Goal: Task Accomplishment & Management: Manage account settings

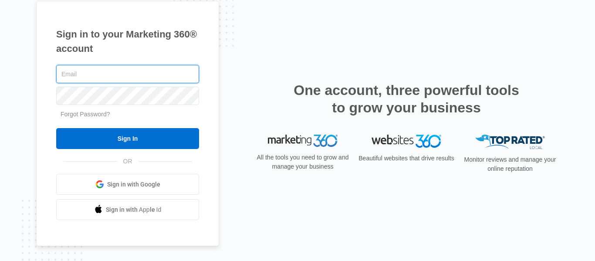
type input "[EMAIL_ADDRESS][DOMAIN_NAME]"
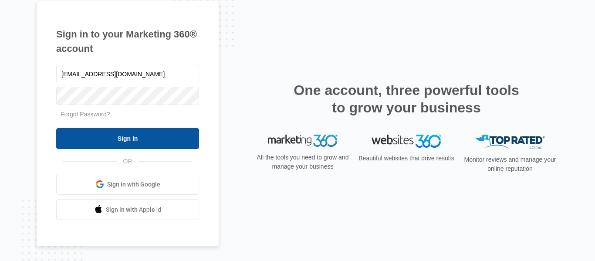
click at [160, 139] on input "Sign In" at bounding box center [127, 138] width 143 height 21
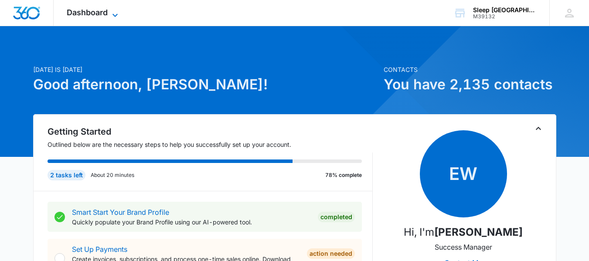
click at [75, 11] on span "Dashboard" at bounding box center [87, 12] width 41 height 9
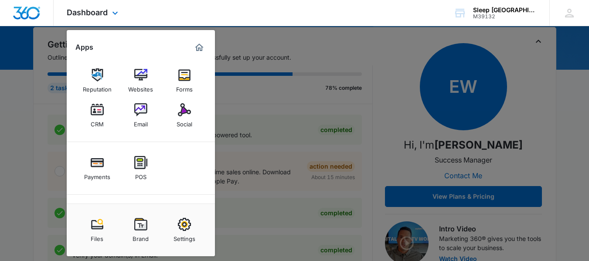
scroll to position [44, 0]
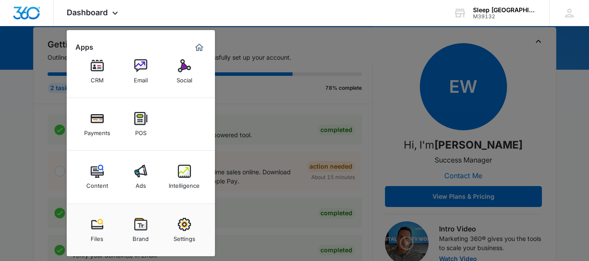
click at [186, 170] on img at bounding box center [184, 171] width 13 height 13
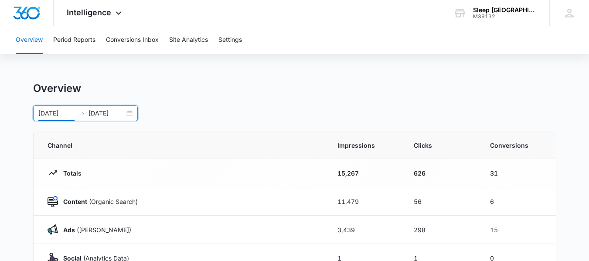
click at [38, 114] on input "[DATE]" at bounding box center [56, 114] width 36 height 10
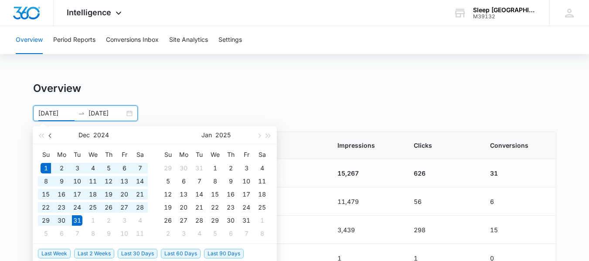
click at [50, 132] on button "button" at bounding box center [51, 134] width 10 height 17
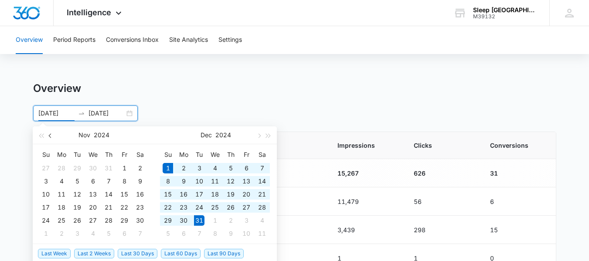
click at [50, 132] on button "button" at bounding box center [51, 134] width 10 height 17
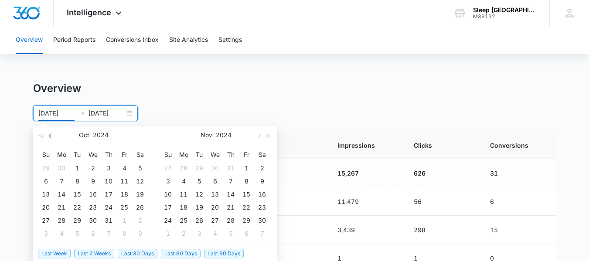
click at [50, 132] on button "button" at bounding box center [51, 134] width 10 height 17
click at [51, 139] on button "button" at bounding box center [51, 134] width 10 height 17
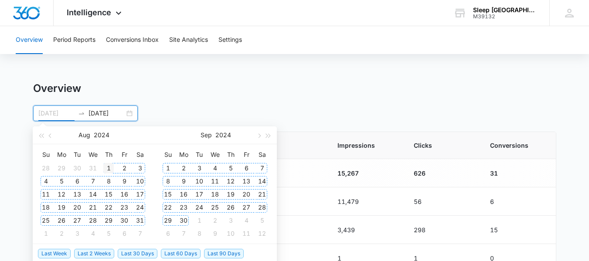
type input "[DATE]"
click at [102, 166] on td "1" at bounding box center [109, 168] width 16 height 13
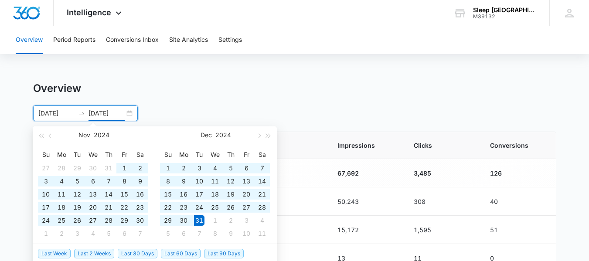
click at [134, 113] on div "[DATE] [DATE]" at bounding box center [85, 113] width 105 height 16
click at [132, 109] on div "[DATE] [DATE]" at bounding box center [85, 113] width 105 height 16
click at [131, 112] on div "[DATE] [DATE]" at bounding box center [85, 113] width 105 height 16
click at [49, 136] on span "button" at bounding box center [51, 135] width 4 height 4
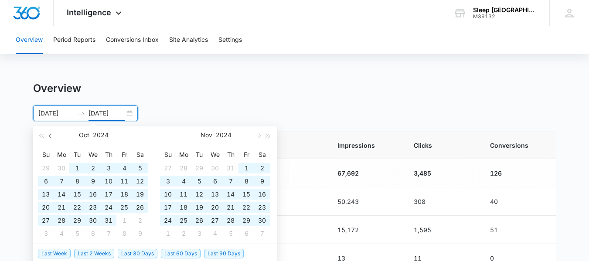
click at [49, 136] on span "button" at bounding box center [51, 135] width 4 height 4
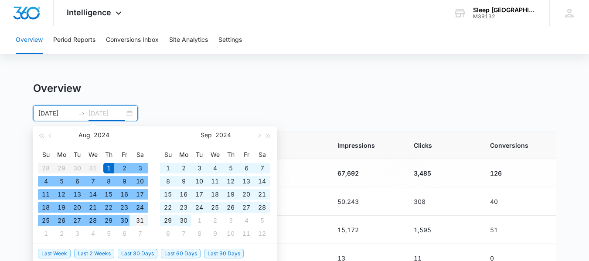
type input "[DATE]"
click at [136, 222] on div "31" at bounding box center [140, 220] width 10 height 10
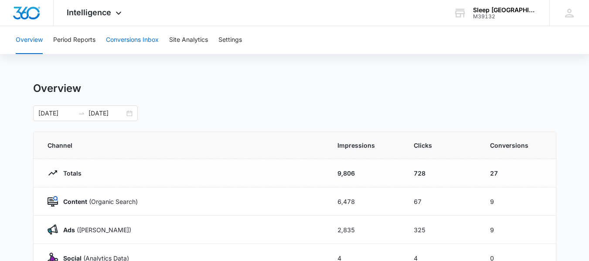
click at [114, 40] on button "Conversions Inbox" at bounding box center [132, 40] width 53 height 28
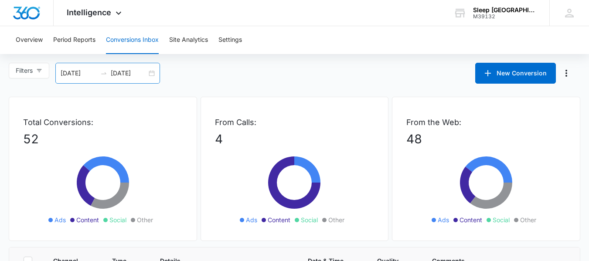
click at [154, 75] on div "[DATE] [DATE]" at bounding box center [107, 73] width 105 height 21
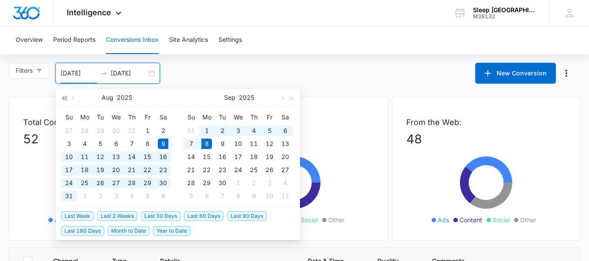
click at [65, 96] on button "button" at bounding box center [64, 97] width 10 height 17
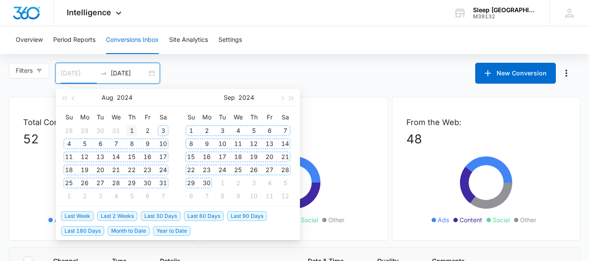
type input "[DATE]"
click at [129, 130] on div "1" at bounding box center [131, 131] width 10 height 10
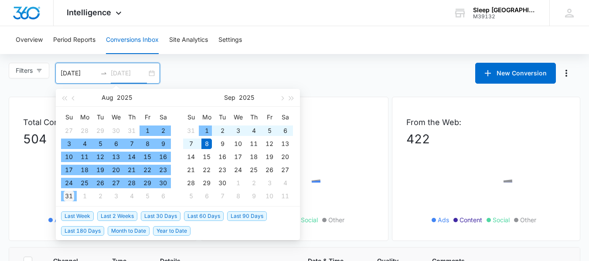
type input "[DATE]"
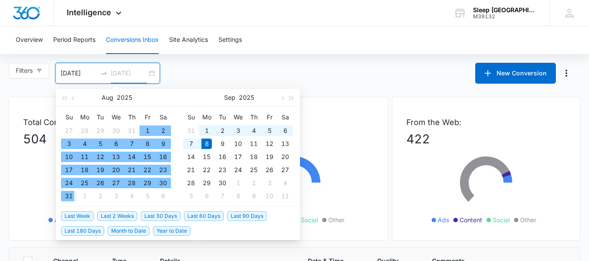
click at [71, 194] on div "31" at bounding box center [69, 196] width 10 height 10
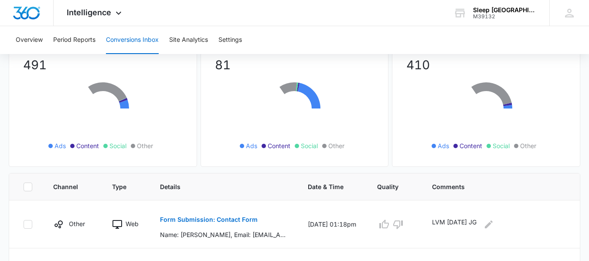
scroll to position [174, 0]
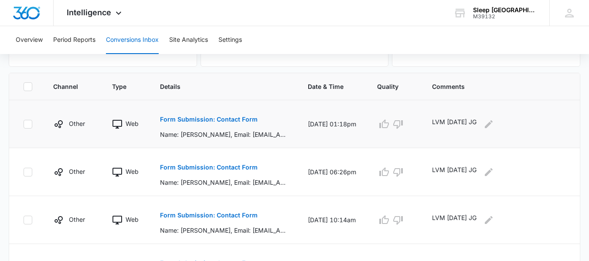
click at [227, 119] on p "Form Submission: Contact Form" at bounding box center [209, 119] width 98 height 6
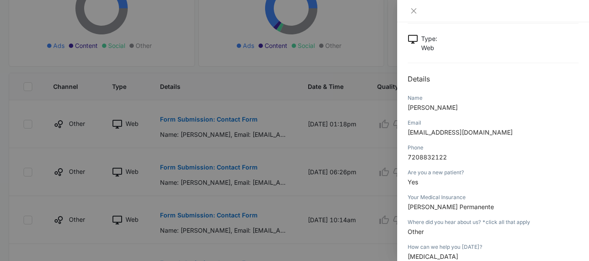
scroll to position [131, 0]
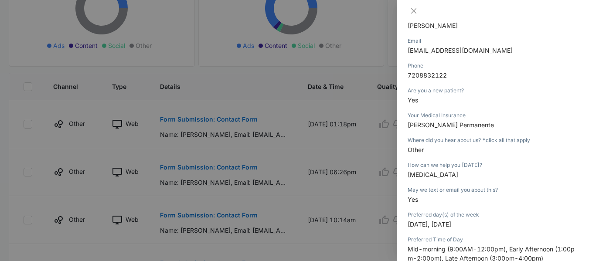
click at [195, 166] on div at bounding box center [294, 130] width 589 height 261
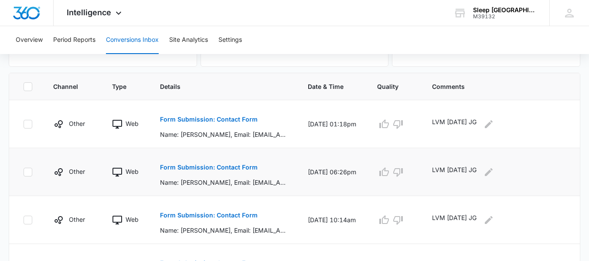
click at [210, 166] on p "Form Submission: Contact Form" at bounding box center [209, 167] width 98 height 6
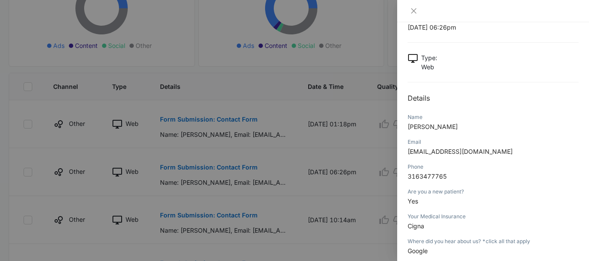
scroll to position [87, 0]
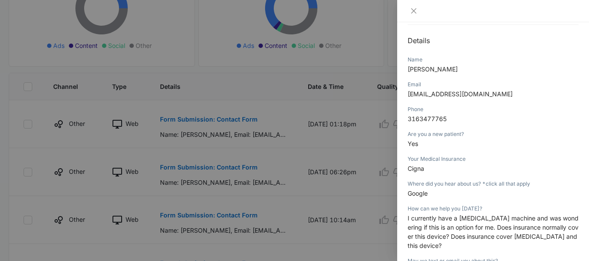
click at [227, 78] on div at bounding box center [294, 130] width 589 height 261
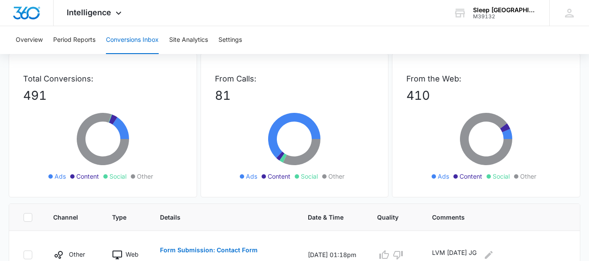
scroll to position [0, 0]
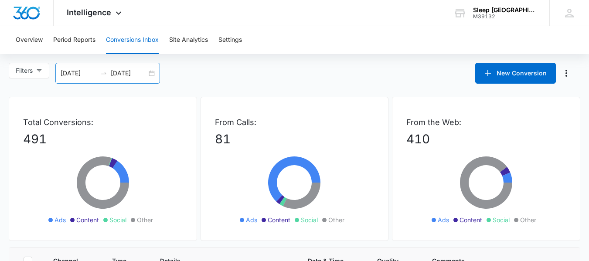
click at [153, 73] on div "[DATE] [DATE]" at bounding box center [107, 73] width 105 height 21
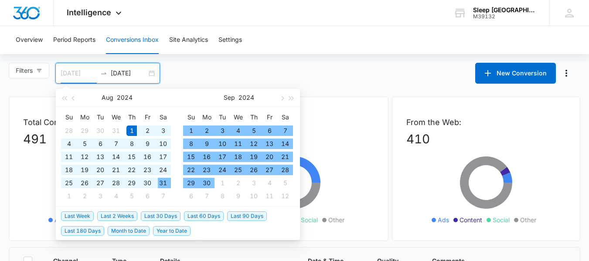
type input "[DATE]"
click at [159, 183] on div "31" at bounding box center [163, 183] width 10 height 10
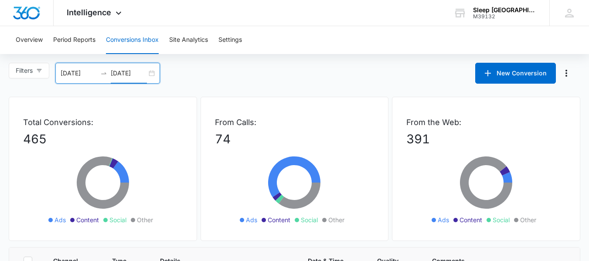
type input "[DATE]"
click at [84, 72] on input "[DATE]" at bounding box center [79, 73] width 36 height 10
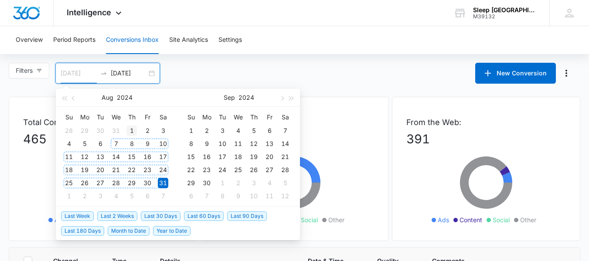
type input "[DATE]"
click at [132, 132] on div "1" at bounding box center [131, 131] width 10 height 10
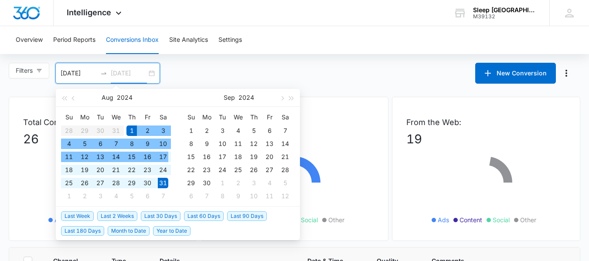
type input "[DATE]"
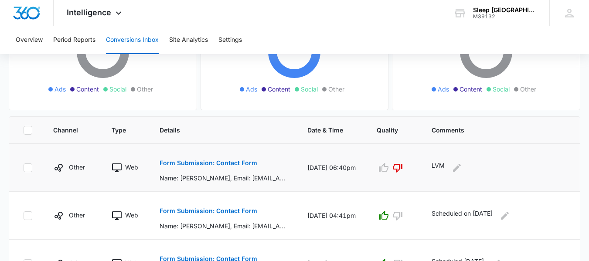
scroll to position [174, 0]
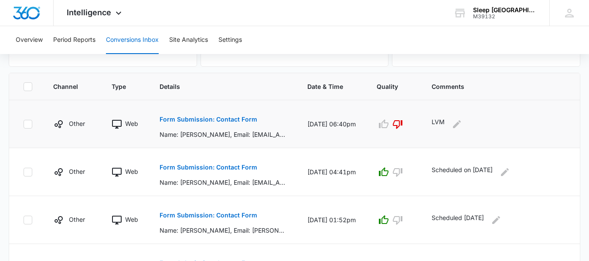
click at [186, 120] on p "Form Submission: Contact Form" at bounding box center [209, 119] width 98 height 6
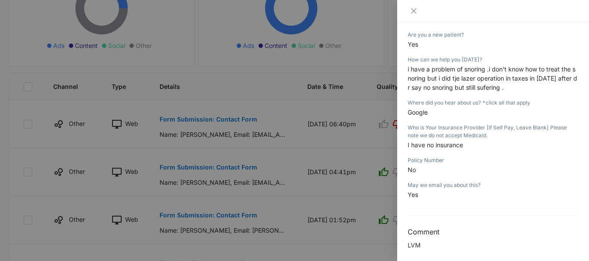
scroll to position [192, 0]
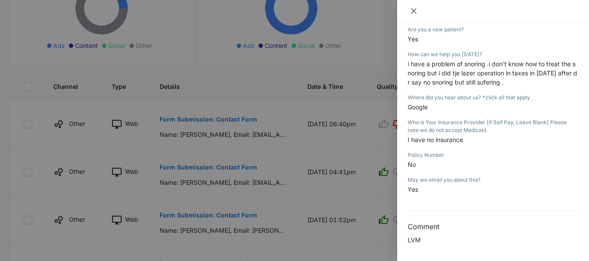
click at [412, 12] on icon "close" at bounding box center [413, 10] width 5 height 5
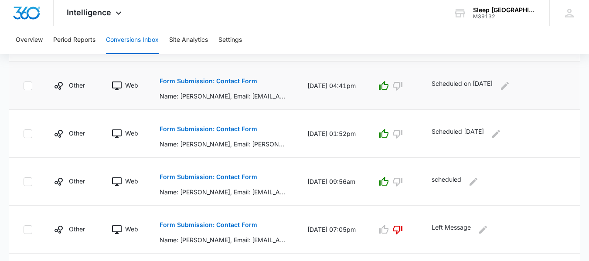
scroll to position [262, 0]
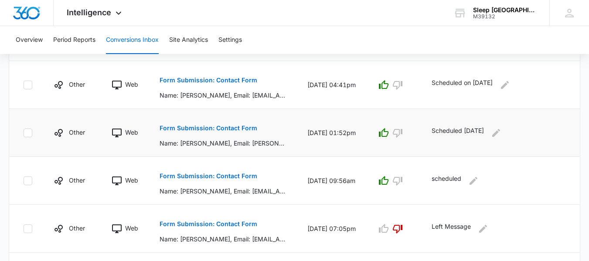
click at [196, 130] on p "Form Submission: Contact Form" at bounding box center [209, 128] width 98 height 6
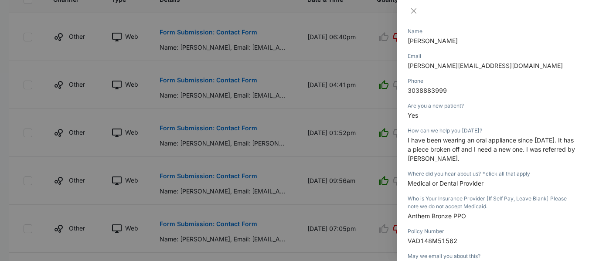
scroll to position [131, 0]
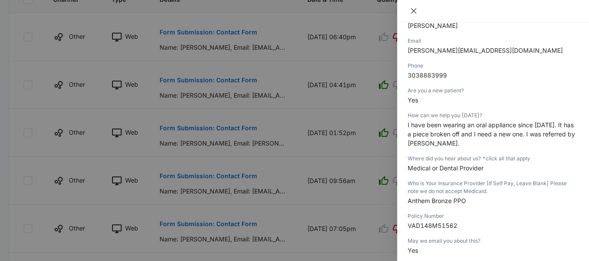
click at [410, 10] on button "Close" at bounding box center [414, 11] width 12 height 8
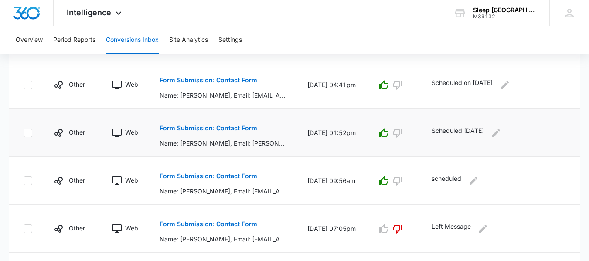
scroll to position [392, 0]
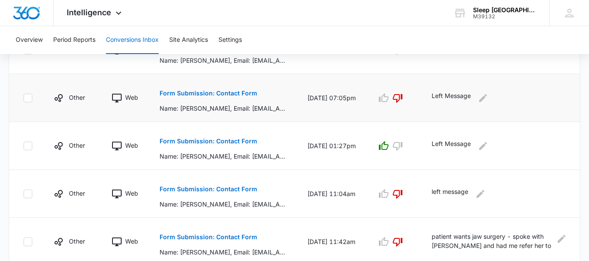
click at [215, 95] on p "Form Submission: Contact Form" at bounding box center [209, 93] width 98 height 6
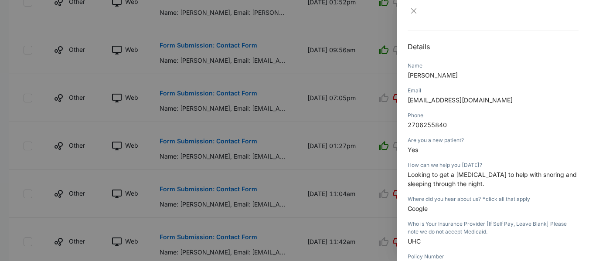
scroll to position [87, 0]
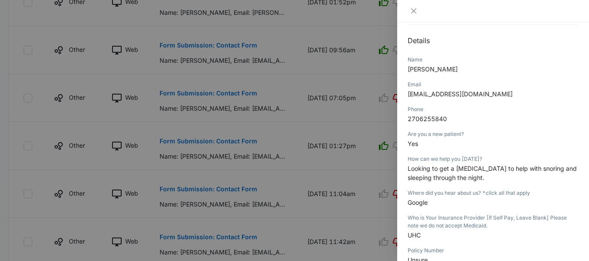
click at [208, 150] on div at bounding box center [294, 130] width 589 height 261
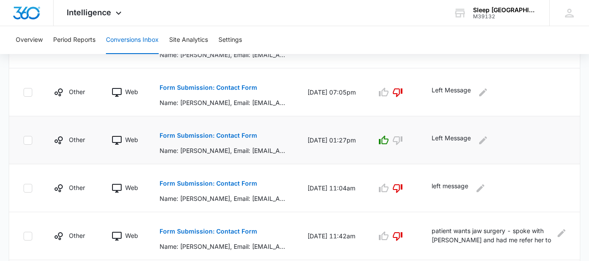
scroll to position [479, 0]
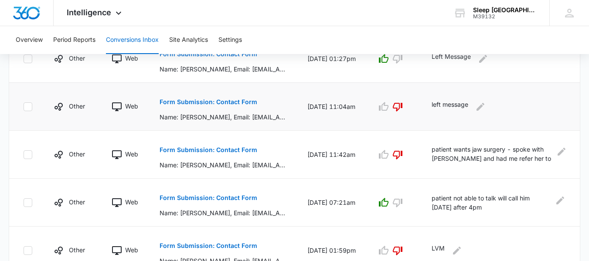
click at [202, 97] on button "Form Submission: Contact Form" at bounding box center [209, 102] width 98 height 21
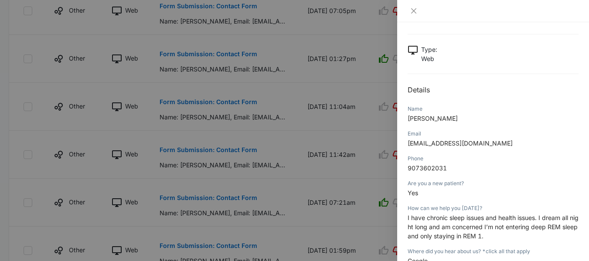
scroll to position [87, 0]
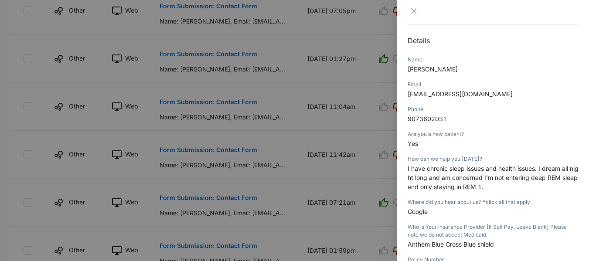
click at [213, 164] on div at bounding box center [294, 130] width 589 height 261
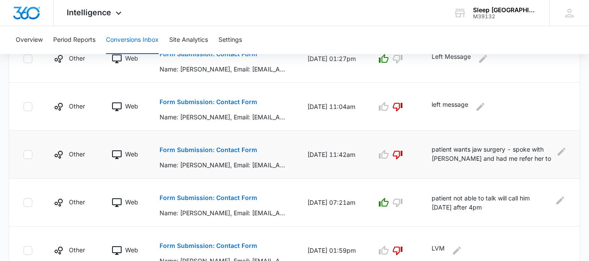
click at [189, 152] on p "Form Submission: Contact Form" at bounding box center [209, 150] width 98 height 6
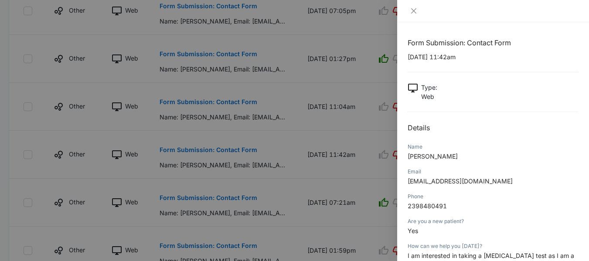
click at [213, 209] on div at bounding box center [294, 130] width 589 height 261
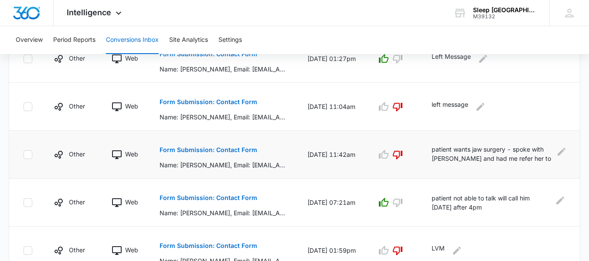
click at [195, 153] on button "Form Submission: Contact Form" at bounding box center [209, 149] width 98 height 21
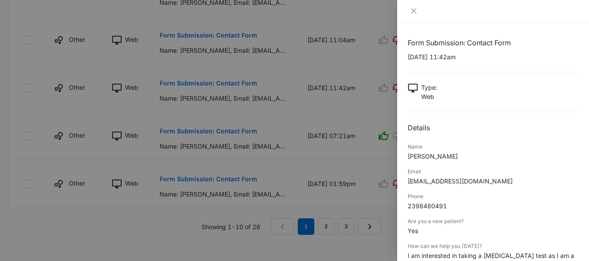
scroll to position [131, 0]
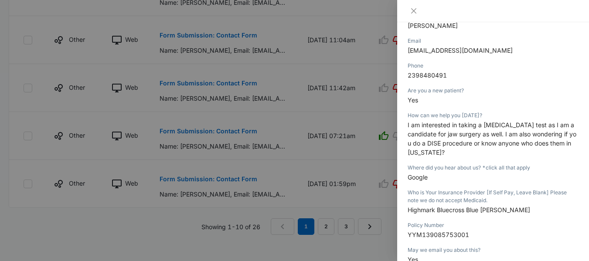
click at [214, 128] on div at bounding box center [294, 130] width 589 height 261
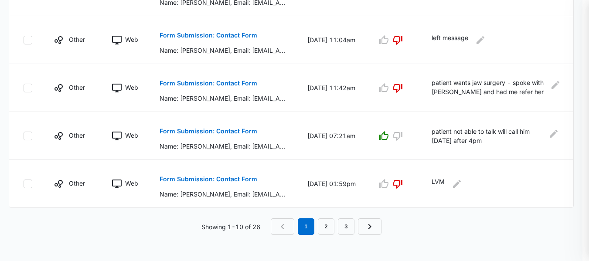
scroll to position [520, 0]
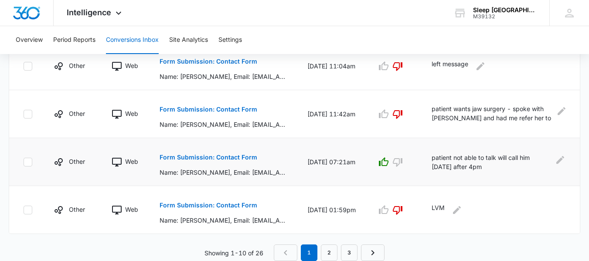
click at [187, 162] on button "Form Submission: Contact Form" at bounding box center [209, 157] width 98 height 21
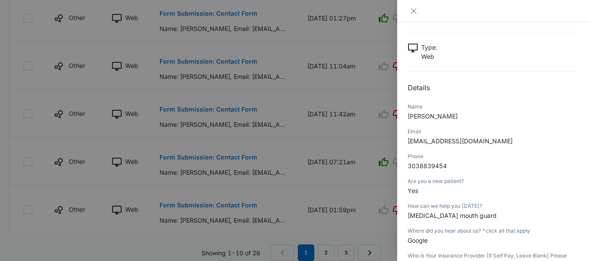
scroll to position [87, 0]
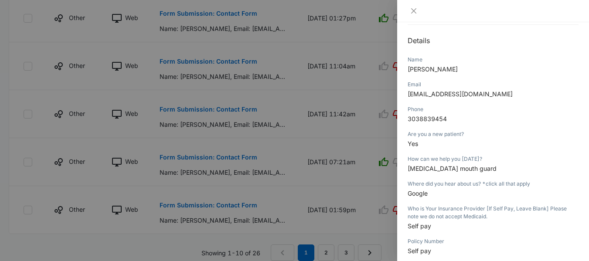
click at [258, 145] on div at bounding box center [294, 130] width 589 height 261
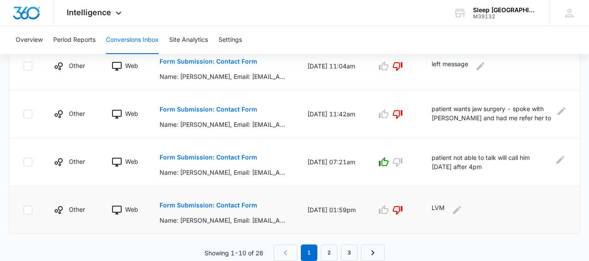
click at [190, 206] on p "Form Submission: Contact Form" at bounding box center [209, 205] width 98 height 6
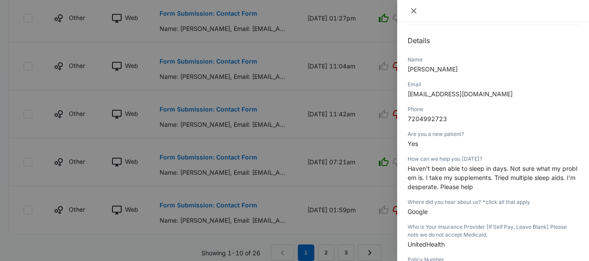
click at [412, 10] on icon "close" at bounding box center [413, 10] width 7 height 7
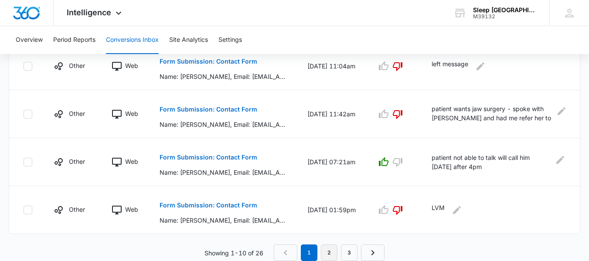
drag, startPoint x: 338, startPoint y: 249, endPoint x: 328, endPoint y: 250, distance: 10.1
click at [333, 249] on nav "1 2 3" at bounding box center [329, 253] width 111 height 17
click at [328, 250] on link "2" at bounding box center [329, 253] width 17 height 17
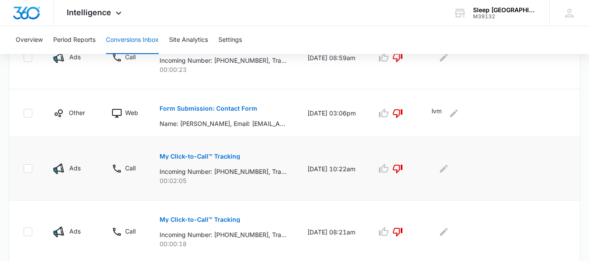
scroll to position [596, 0]
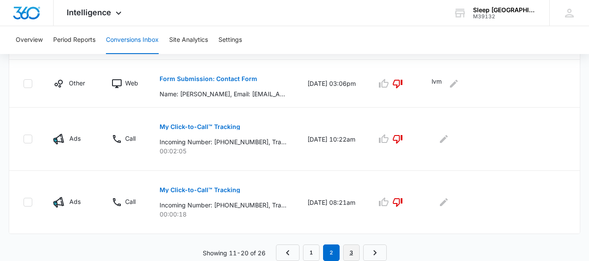
click at [351, 254] on link "3" at bounding box center [351, 253] width 17 height 17
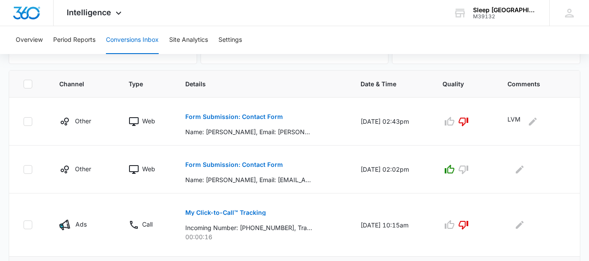
scroll to position [262, 0]
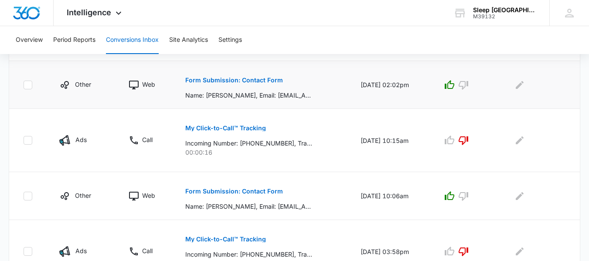
click at [225, 76] on button "Form Submission: Contact Form" at bounding box center [234, 80] width 98 height 21
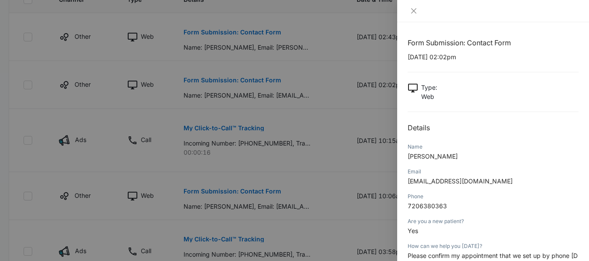
scroll to position [131, 0]
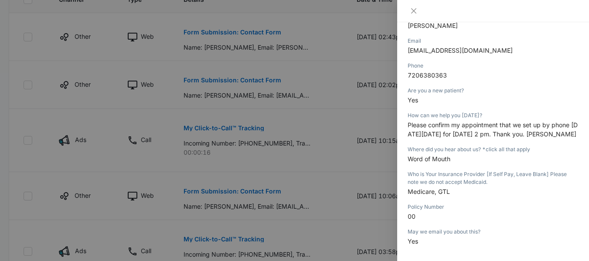
click at [198, 189] on div at bounding box center [294, 130] width 589 height 261
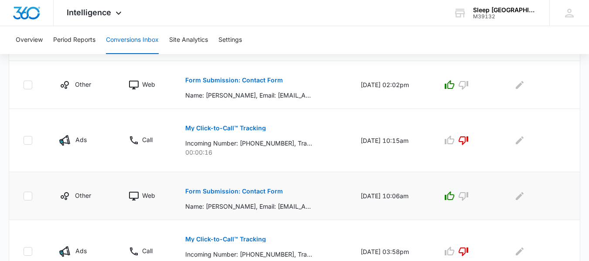
click at [202, 190] on p "Form Submission: Contact Form" at bounding box center [234, 191] width 98 height 6
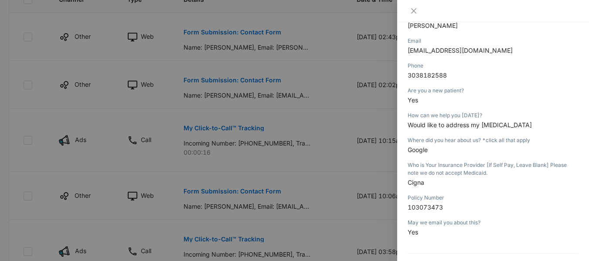
click at [209, 39] on div at bounding box center [294, 130] width 589 height 261
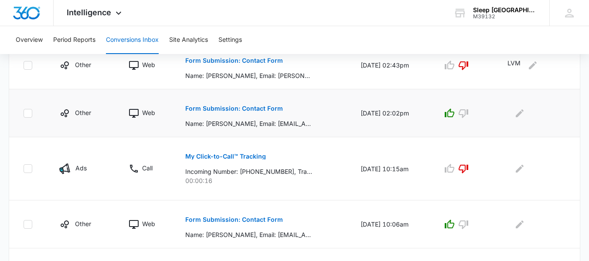
scroll to position [218, 0]
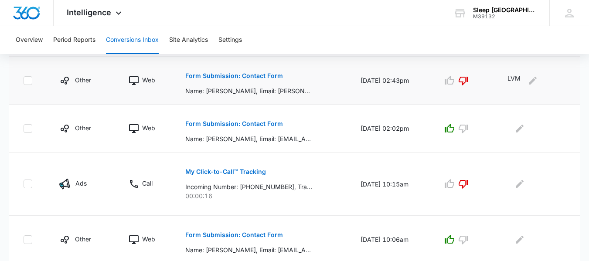
click at [208, 76] on p "Form Submission: Contact Form" at bounding box center [234, 76] width 98 height 6
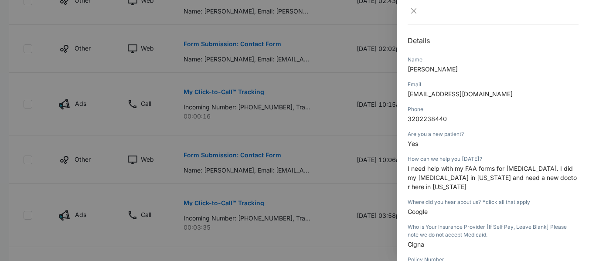
scroll to position [391, 0]
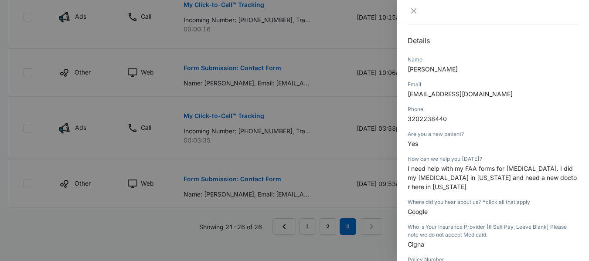
click at [314, 235] on div at bounding box center [294, 130] width 589 height 261
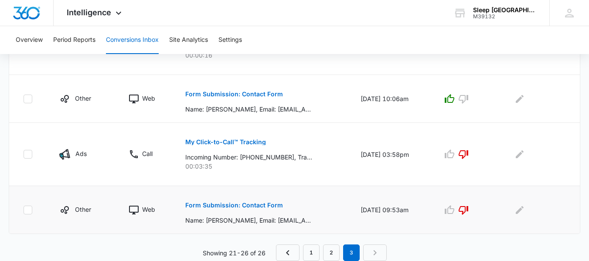
scroll to position [359, 0]
click at [329, 248] on link "2" at bounding box center [331, 253] width 17 height 17
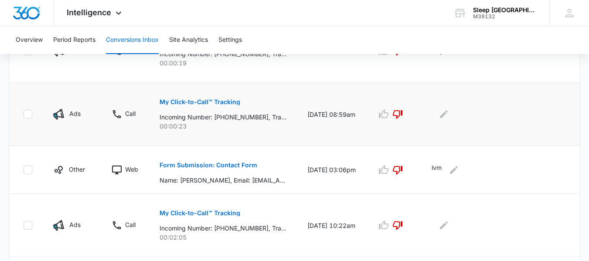
scroll to position [509, 0]
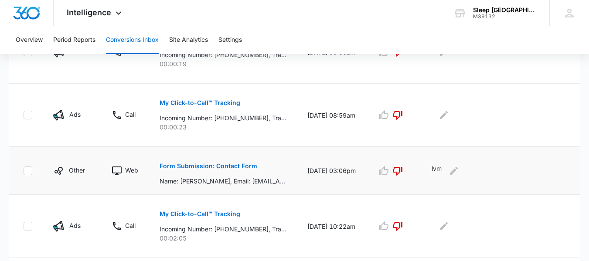
click at [184, 168] on p "Form Submission: Contact Form" at bounding box center [209, 166] width 98 height 6
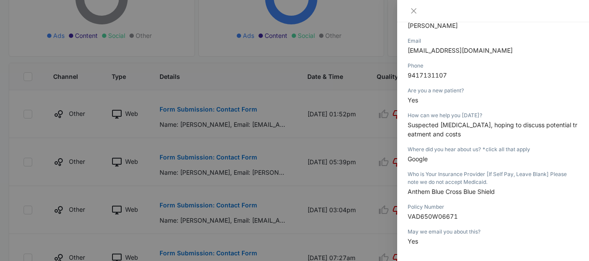
scroll to position [160, 0]
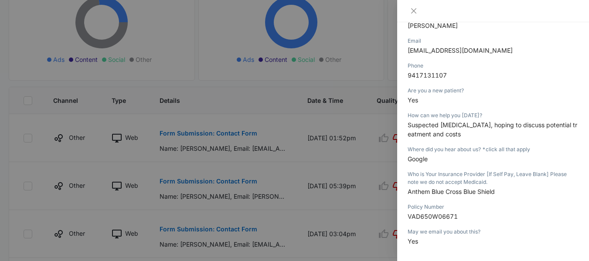
click at [222, 185] on div at bounding box center [294, 130] width 589 height 261
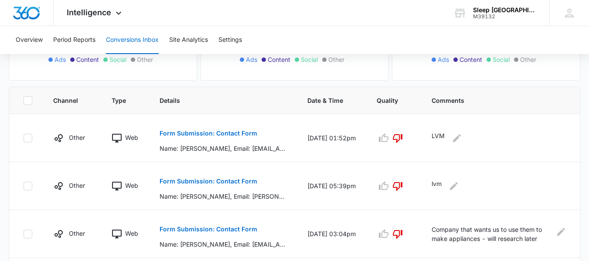
click at [221, 179] on p "Form Submission: Contact Form" at bounding box center [209, 181] width 98 height 6
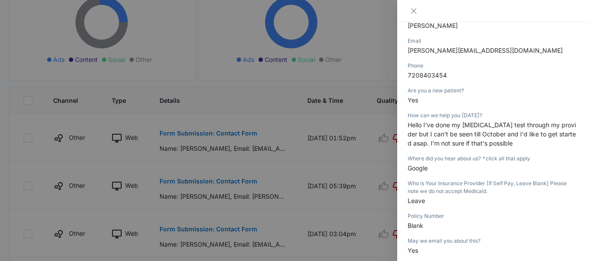
scroll to position [174, 0]
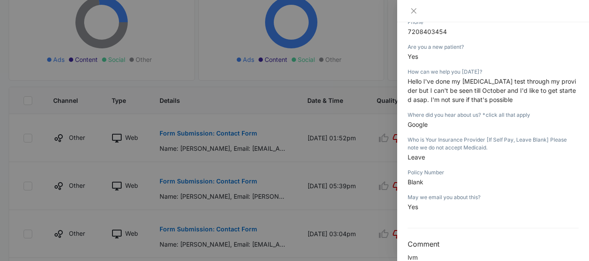
click at [222, 134] on div at bounding box center [294, 130] width 589 height 261
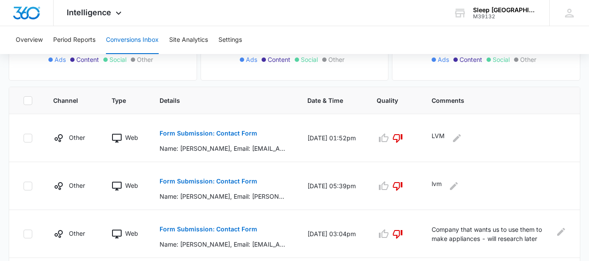
click at [217, 134] on p "Form Submission: Contact Form" at bounding box center [209, 133] width 98 height 6
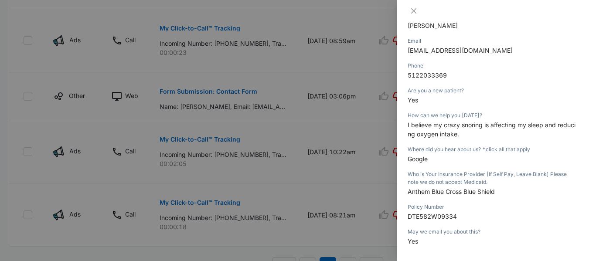
scroll to position [629, 0]
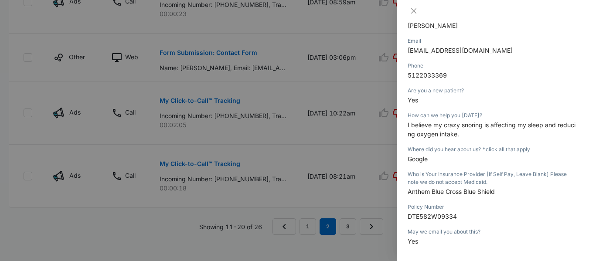
click at [300, 215] on div at bounding box center [294, 130] width 589 height 261
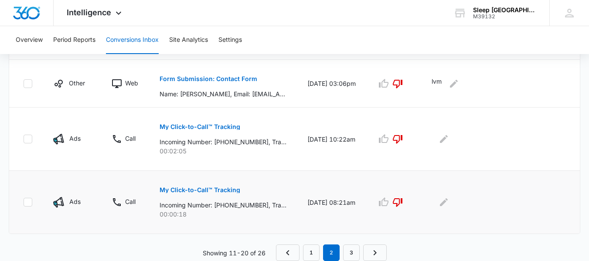
scroll to position [596, 0]
drag, startPoint x: 309, startPoint y: 253, endPoint x: 311, endPoint y: 246, distance: 7.9
click at [309, 253] on link "1" at bounding box center [311, 253] width 17 height 17
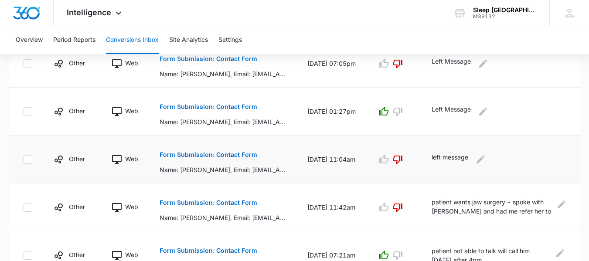
scroll to position [520, 0]
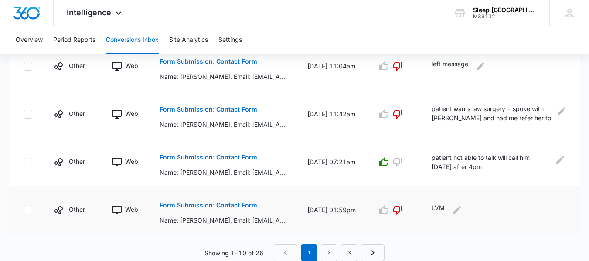
click at [216, 207] on p "Form Submission: Contact Form" at bounding box center [209, 205] width 98 height 6
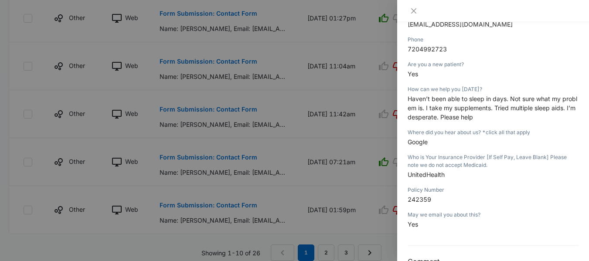
scroll to position [192, 0]
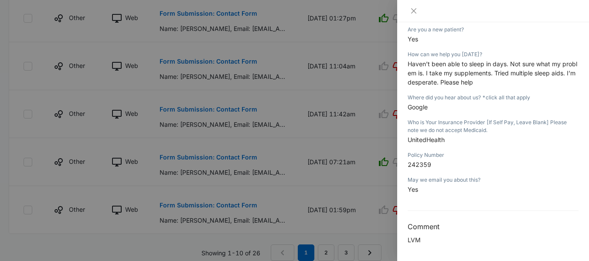
click at [349, 31] on div at bounding box center [294, 130] width 589 height 261
